Goal: Navigation & Orientation: Find specific page/section

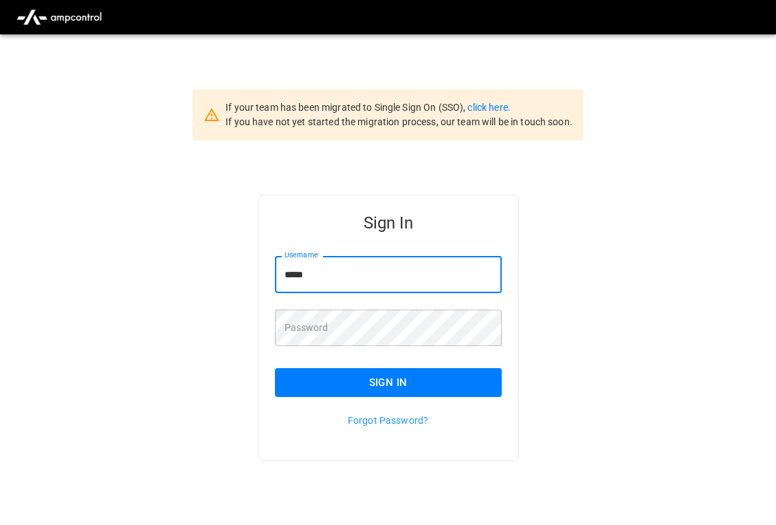
paste input "****"
type input "*********"
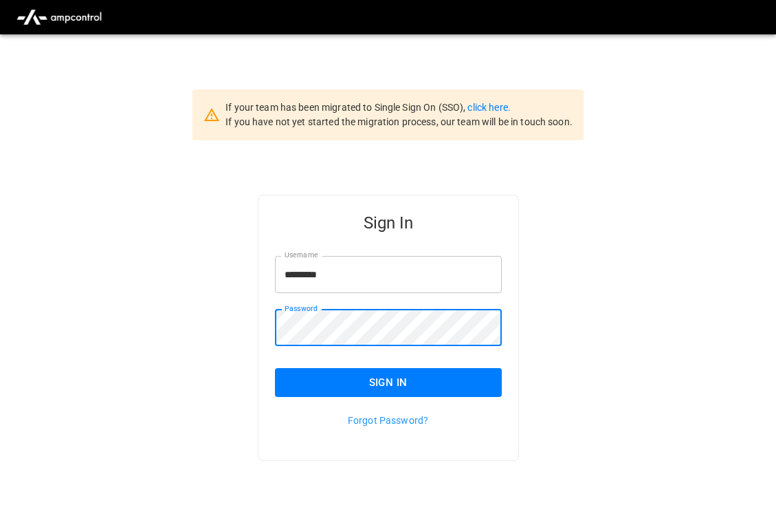
click at [346, 386] on button "Sign In" at bounding box center [388, 382] width 227 height 29
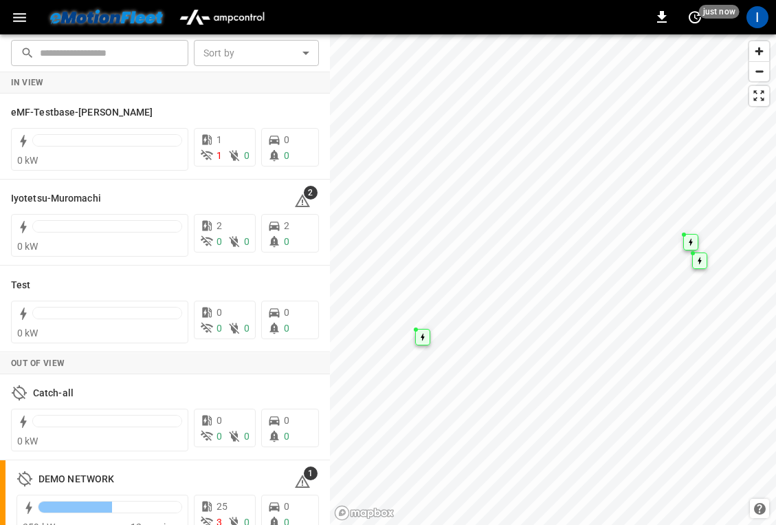
click at [15, 14] on icon "button" at bounding box center [19, 17] width 17 height 17
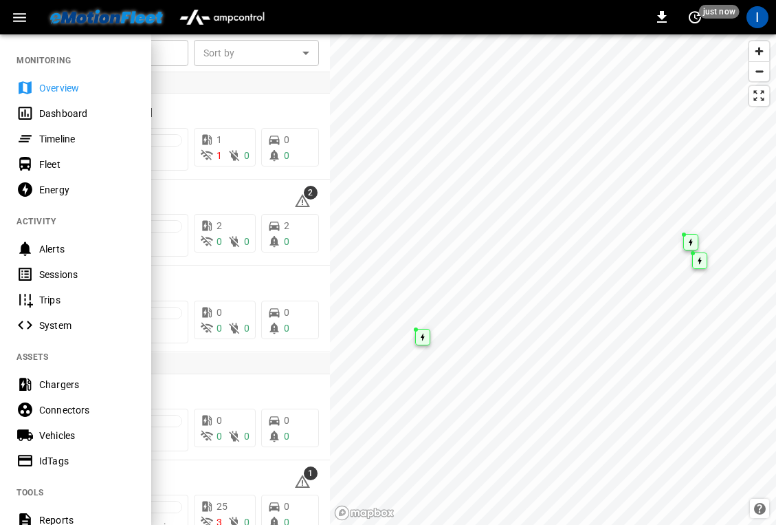
click at [87, 116] on div "Dashboard" at bounding box center [87, 114] width 96 height 14
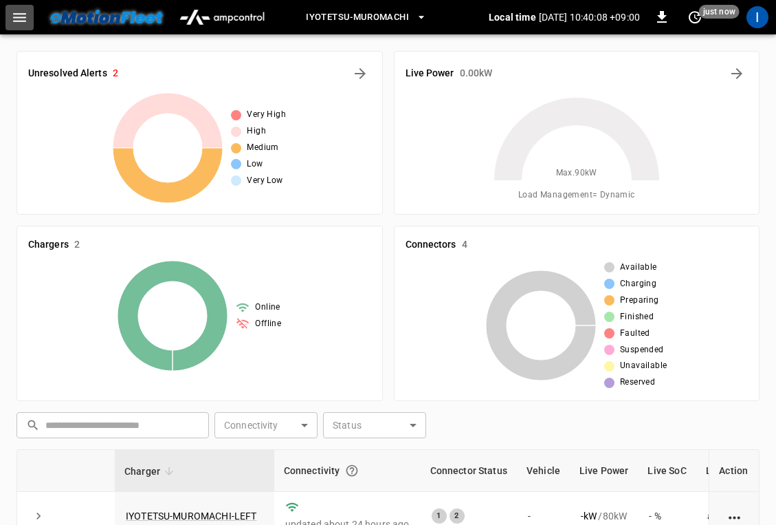
click at [15, 13] on icon "button" at bounding box center [19, 17] width 13 height 9
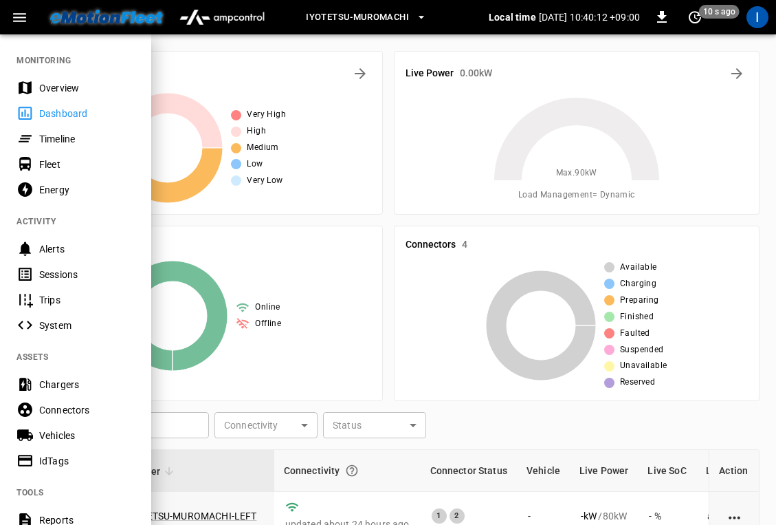
click at [78, 157] on div "Fleet" at bounding box center [87, 164] width 96 height 14
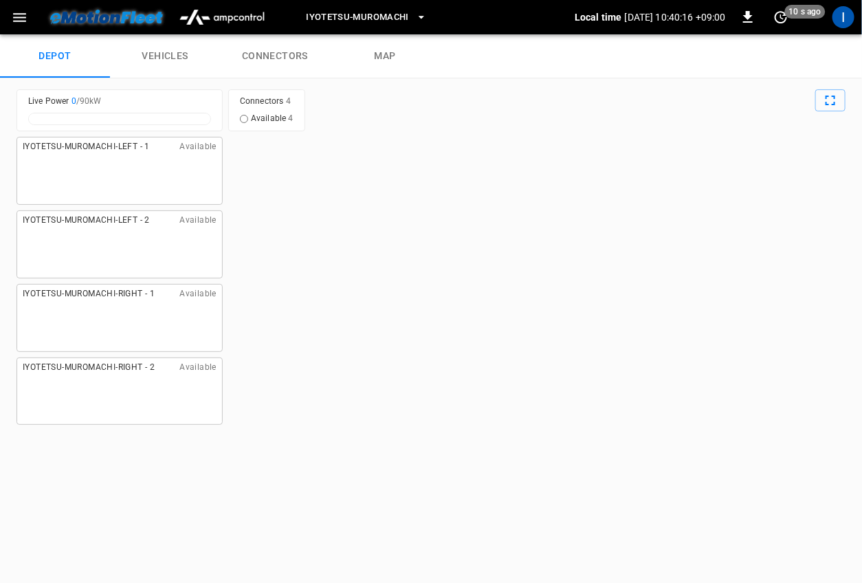
click at [183, 49] on link "vehicles" at bounding box center [165, 56] width 110 height 44
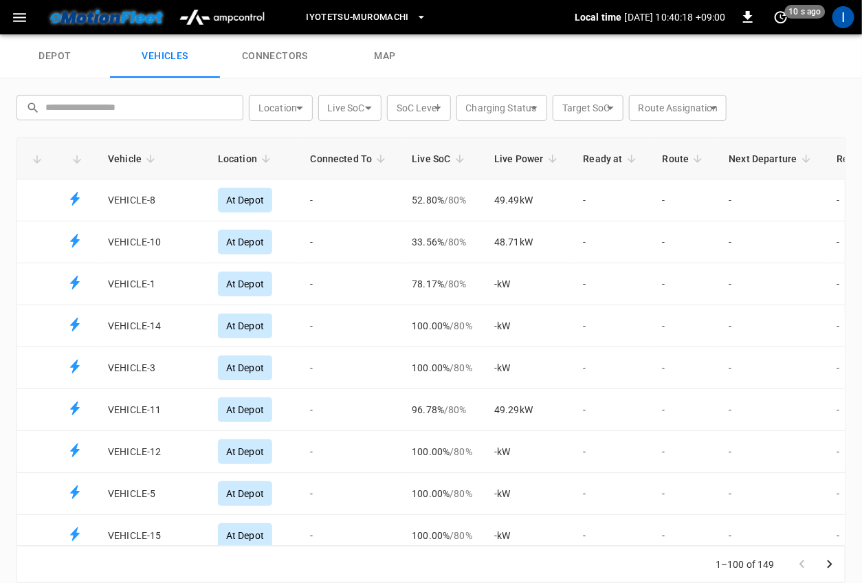
click at [525, 75] on div "depot vehicles connectors map" at bounding box center [431, 56] width 862 height 44
click at [423, 13] on icon "button" at bounding box center [422, 17] width 14 height 14
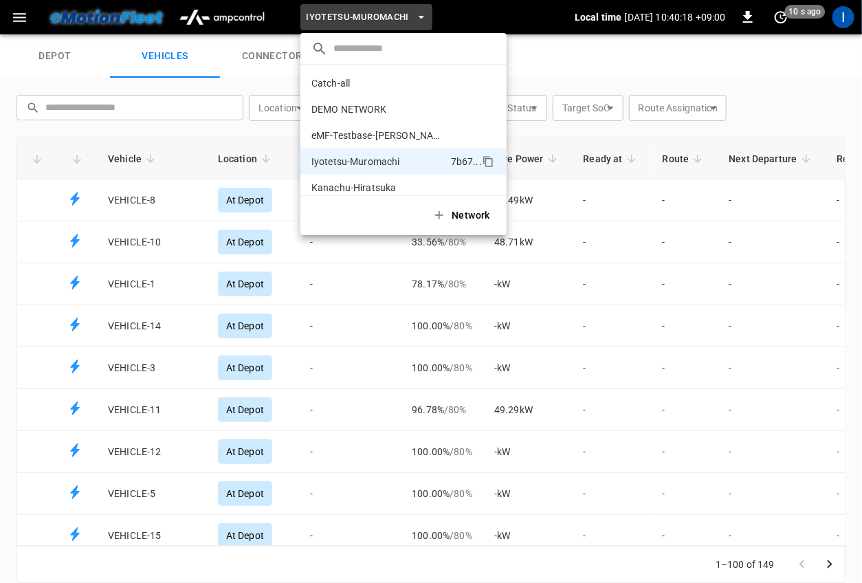
scroll to position [74, 0]
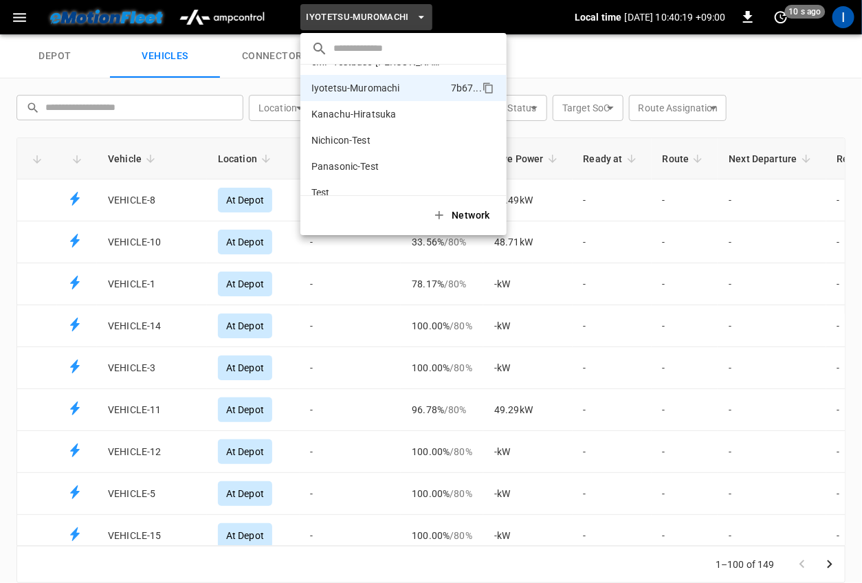
click at [567, 55] on div at bounding box center [431, 291] width 862 height 583
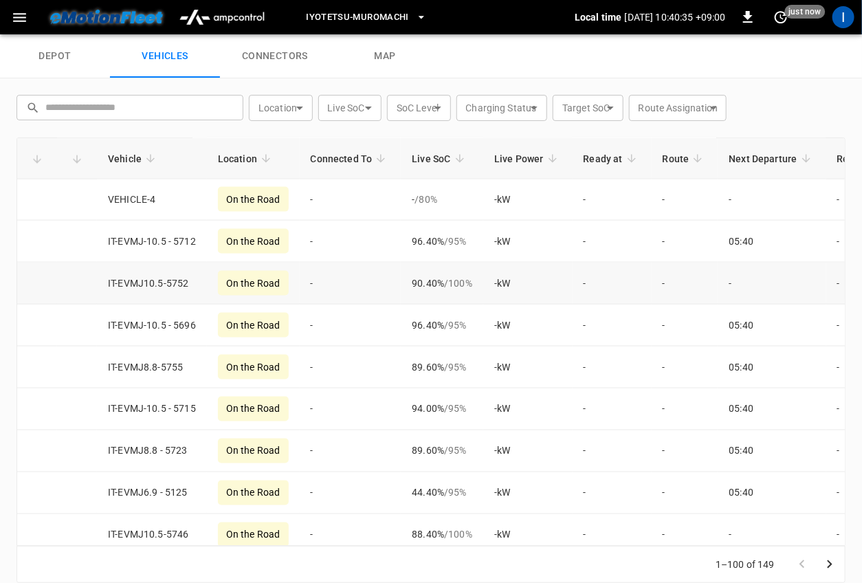
scroll to position [0, 0]
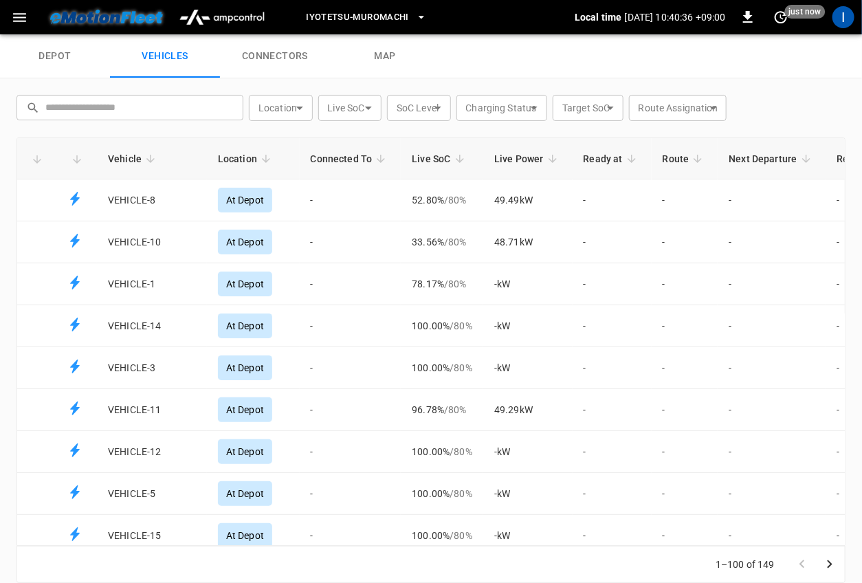
click at [17, 10] on icon "button" at bounding box center [19, 17] width 17 height 17
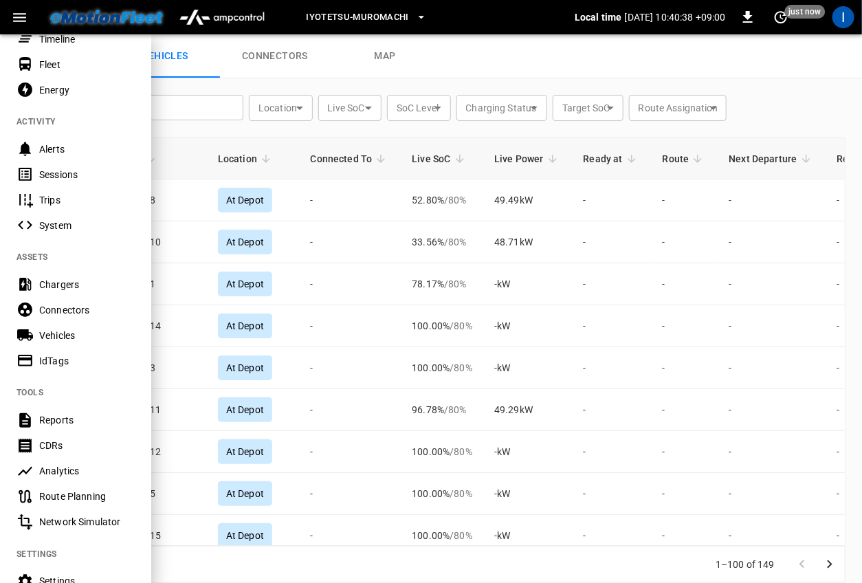
scroll to position [101, 0]
click at [67, 327] on div "Vehicles" at bounding box center [87, 334] width 96 height 14
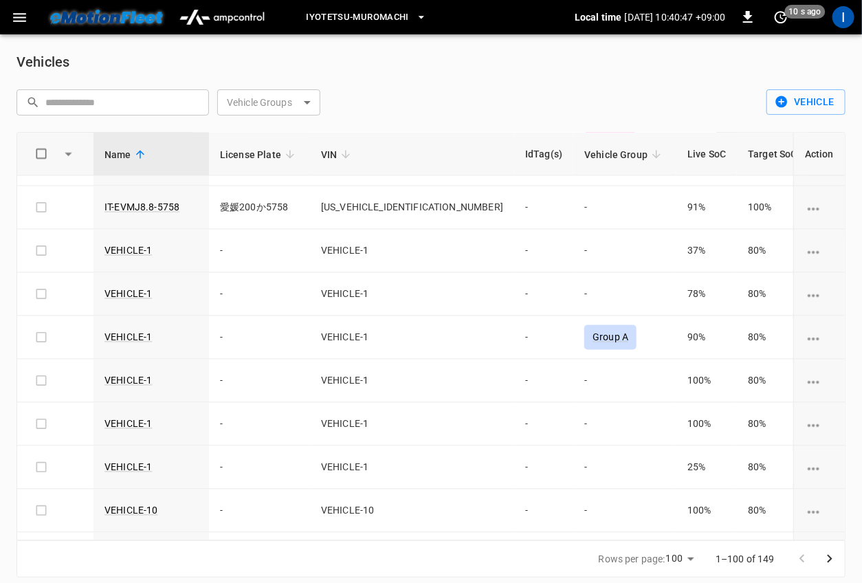
scroll to position [1052, 0]
